Goal: Find specific page/section: Find specific page/section

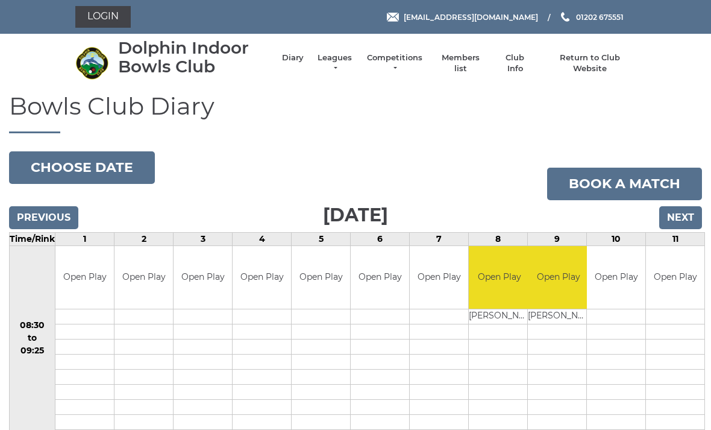
click at [345, 61] on link "Leagues" at bounding box center [335, 63] width 38 height 22
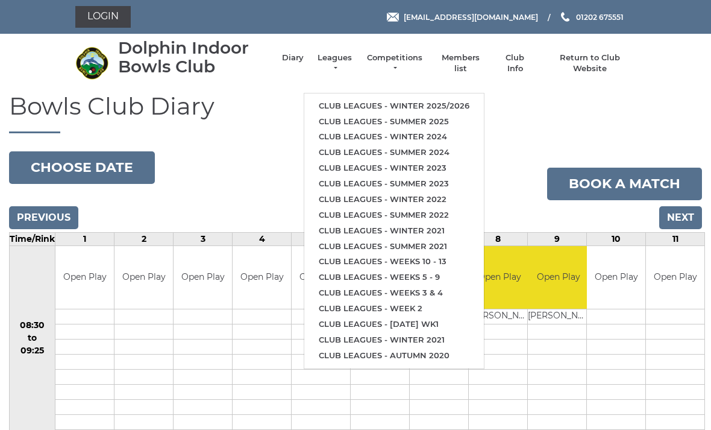
click at [422, 98] on link "Club leagues - Winter 2025/2026" at bounding box center [394, 106] width 180 height 16
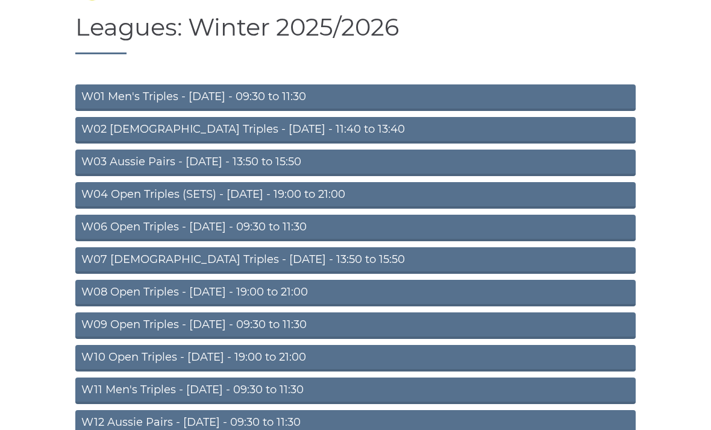
scroll to position [80, 0]
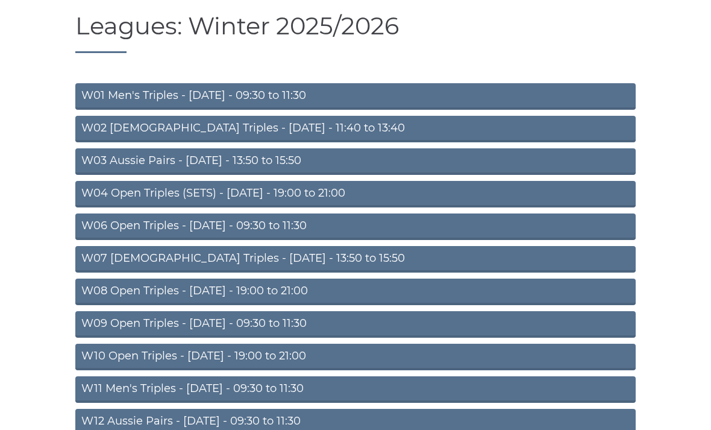
click at [272, 356] on link "W10 Open Triples - [DATE] - 19:00 to 21:00" at bounding box center [355, 357] width 560 height 27
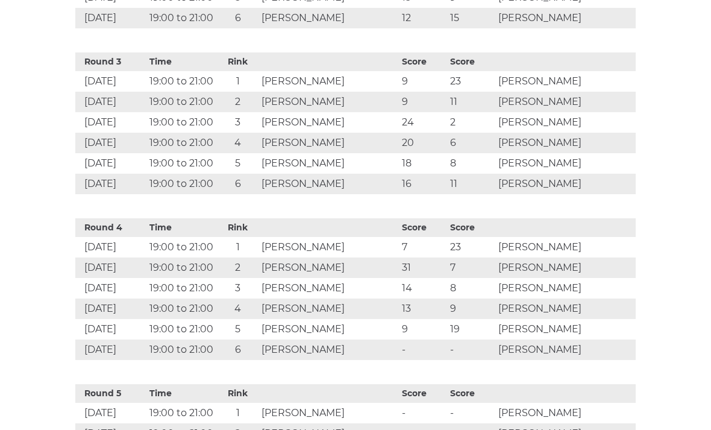
scroll to position [958, 0]
